Goal: Browse casually: Explore the website without a specific task or goal

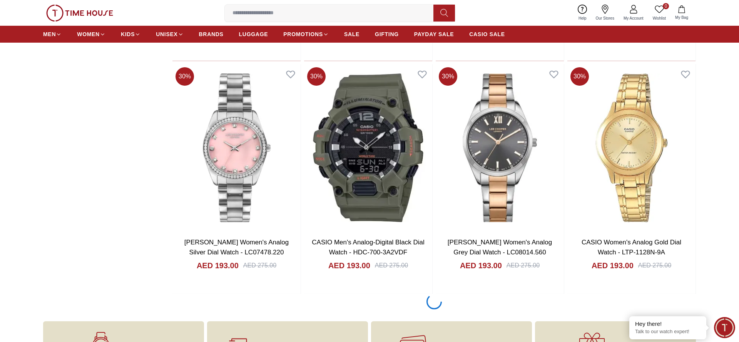
scroll to position [1276, 0]
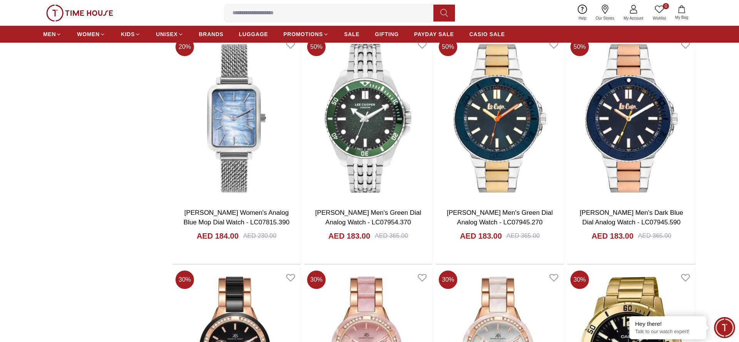
scroll to position [3663, 0]
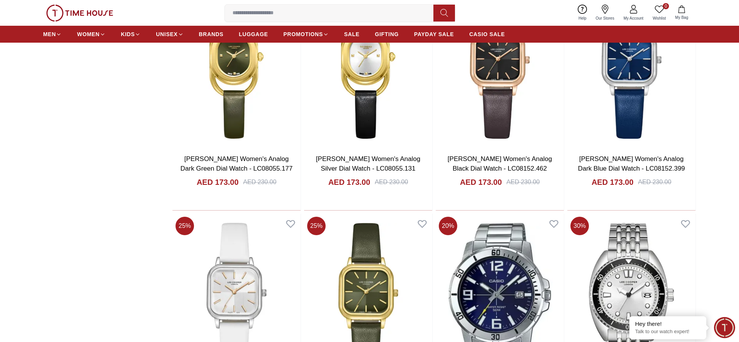
scroll to position [6049, 0]
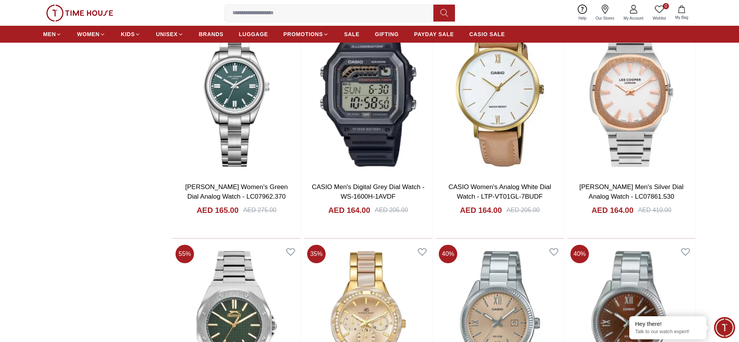
scroll to position [8437, 0]
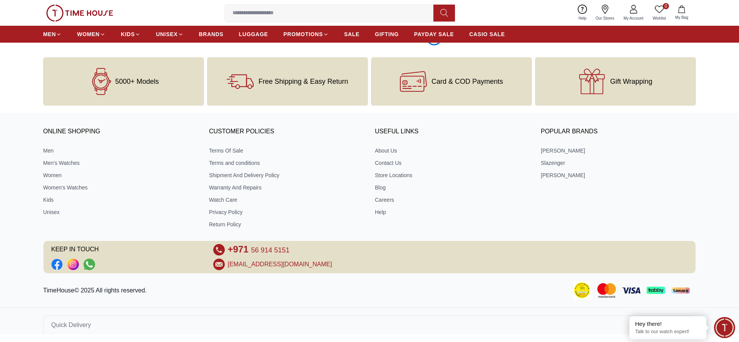
scroll to position [10825, 0]
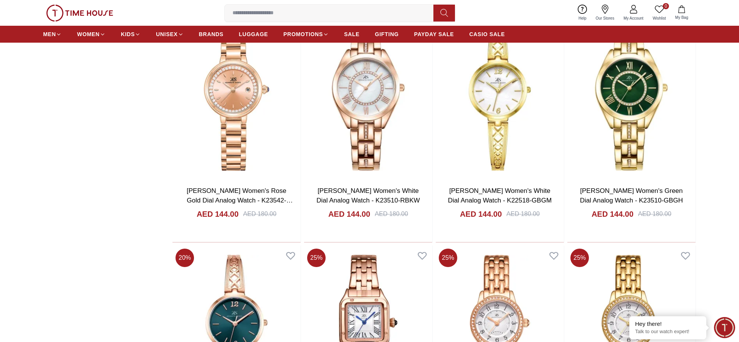
scroll to position [13212, 0]
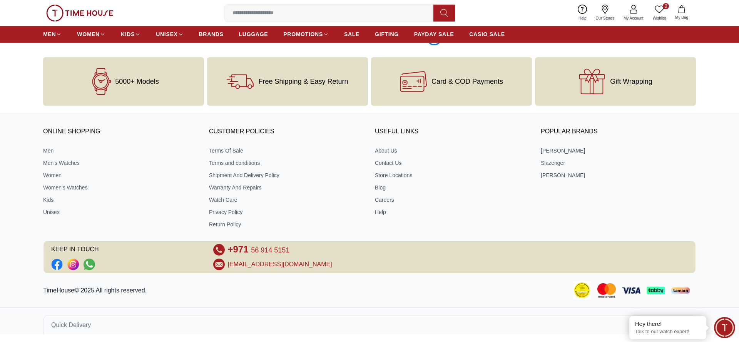
scroll to position [14405, 0]
